Goal: Find contact information: Find contact information

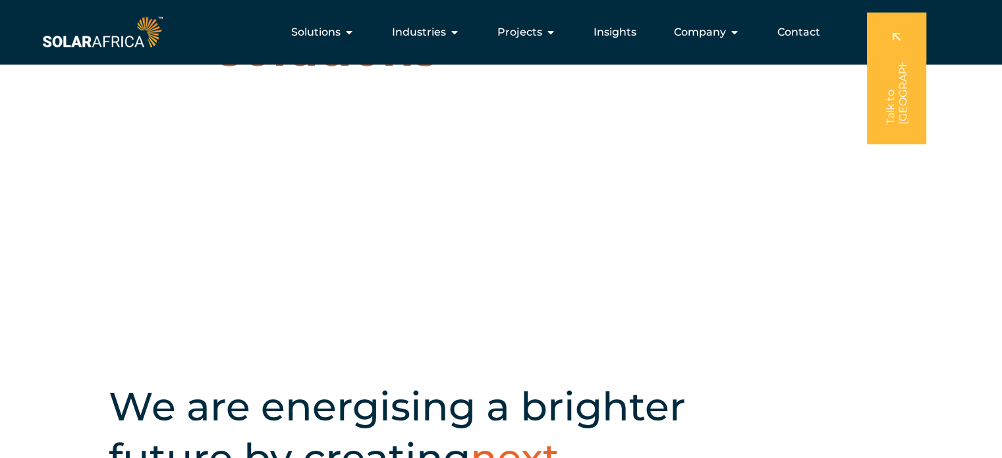
scroll to position [132, 0]
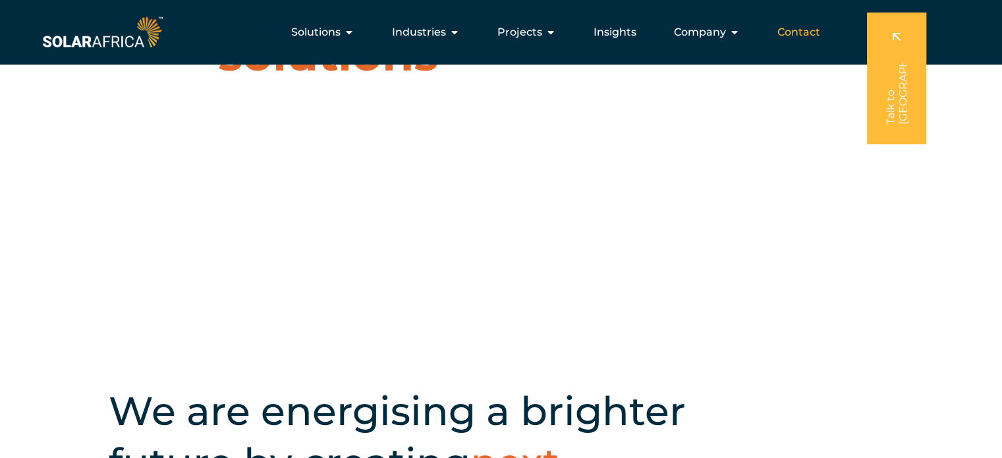
click at [814, 28] on span "Contact" at bounding box center [799, 32] width 43 height 16
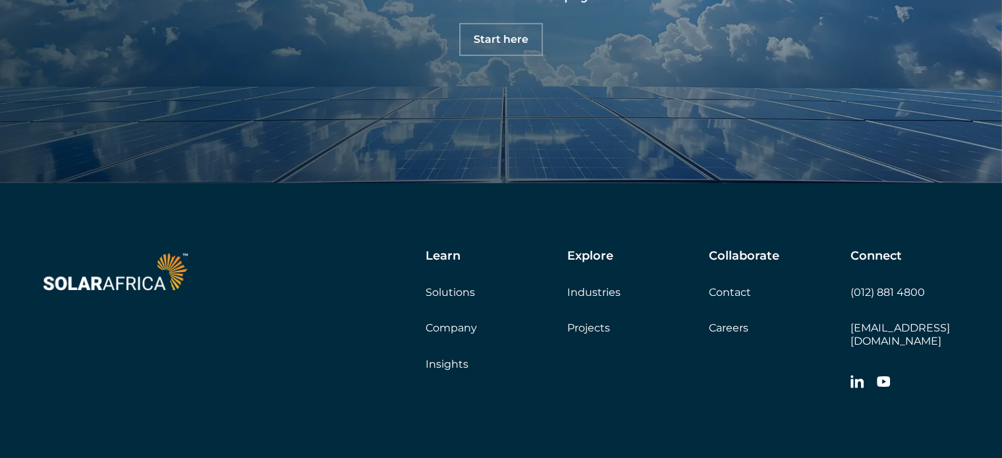
scroll to position [4490, 0]
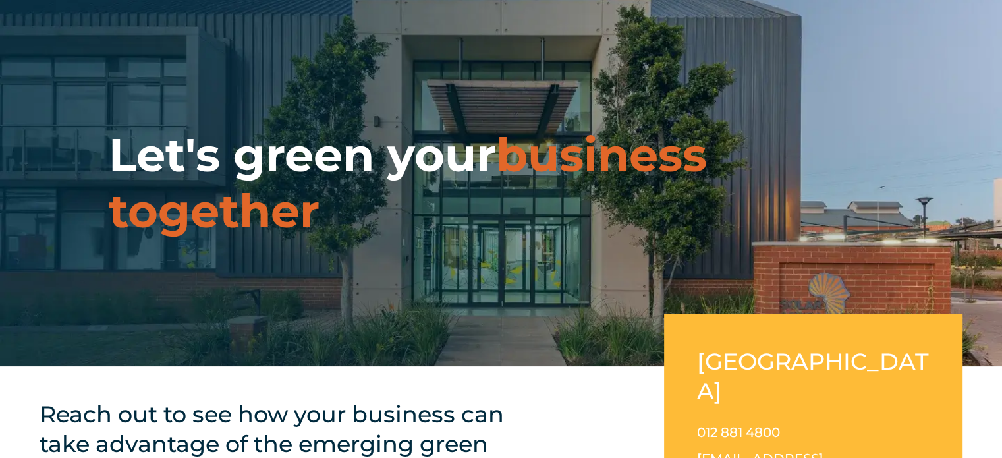
scroll to position [264, 0]
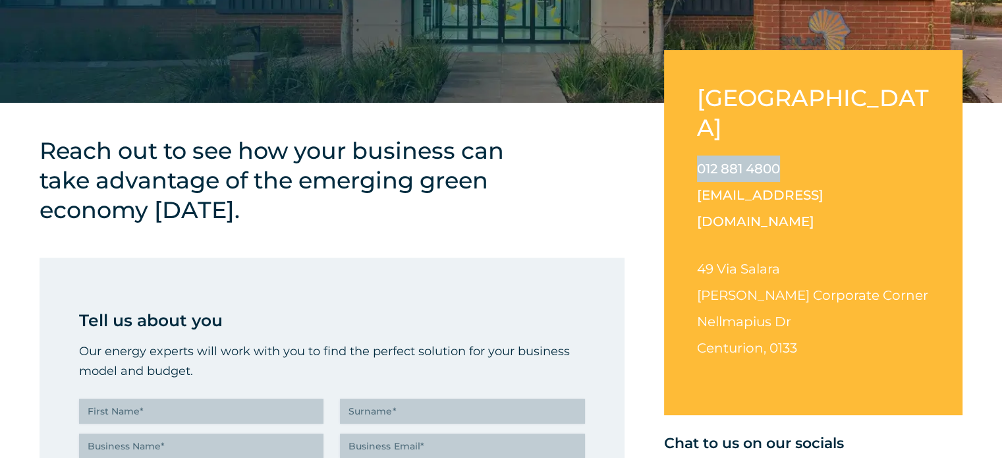
drag, startPoint x: 685, startPoint y: 139, endPoint x: 794, endPoint y: 142, distance: 108.1
click at [794, 142] on div "South Africa 012 881 4800 info@solarafrica.com 49 Via Salara Irene Corporate Co…" at bounding box center [813, 232] width 299 height 365
copy link "012 881 4800"
